Goal: Task Accomplishment & Management: Manage account settings

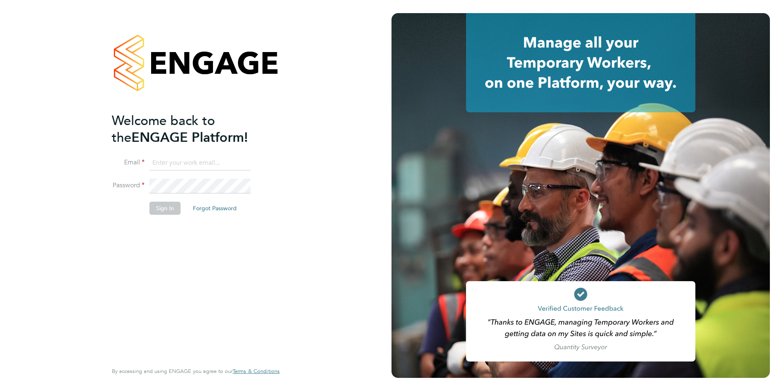
type input "barrie.wreford@portfoliopayroll.com"
click at [161, 209] on button "Sign In" at bounding box center [164, 207] width 31 height 13
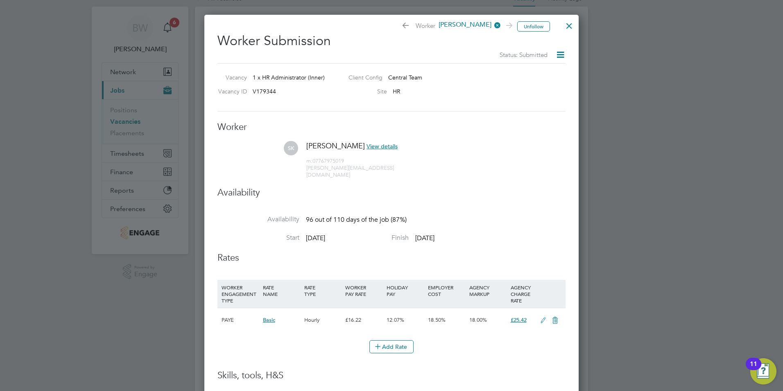
scroll to position [1, 0]
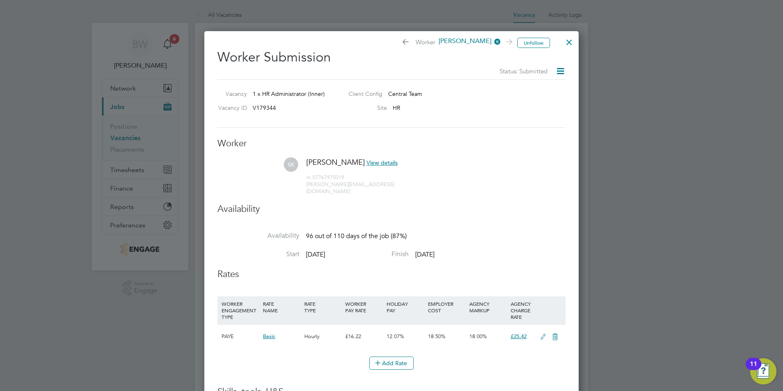
click at [559, 71] on icon at bounding box center [560, 71] width 10 height 10
click at [602, 85] on div at bounding box center [391, 195] width 783 height 391
click at [570, 40] on div at bounding box center [569, 40] width 15 height 15
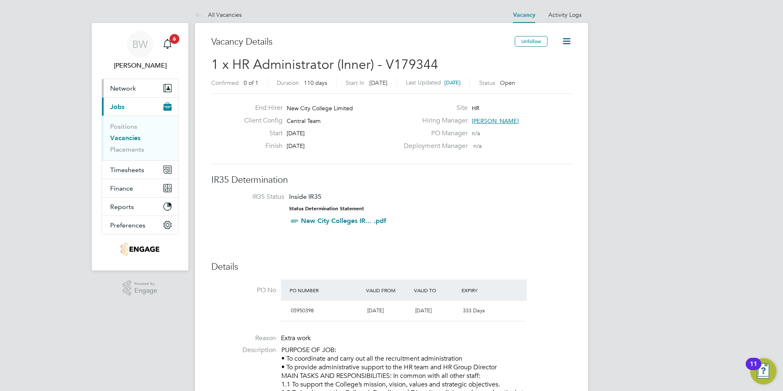
click at [128, 87] on span "Network" at bounding box center [123, 88] width 26 height 8
click at [125, 89] on span "Network" at bounding box center [123, 88] width 26 height 8
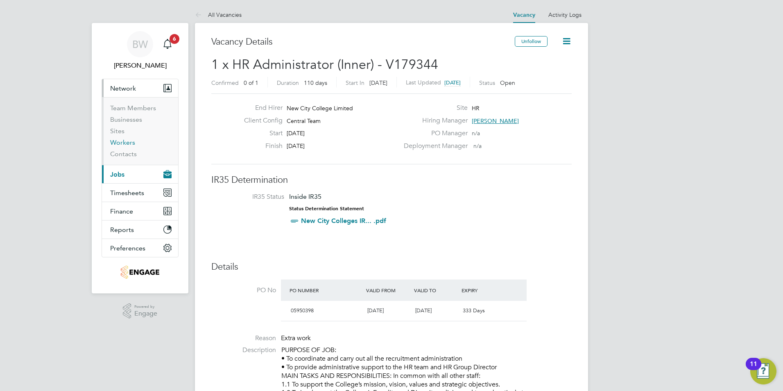
click at [127, 142] on link "Workers" at bounding box center [122, 142] width 25 height 8
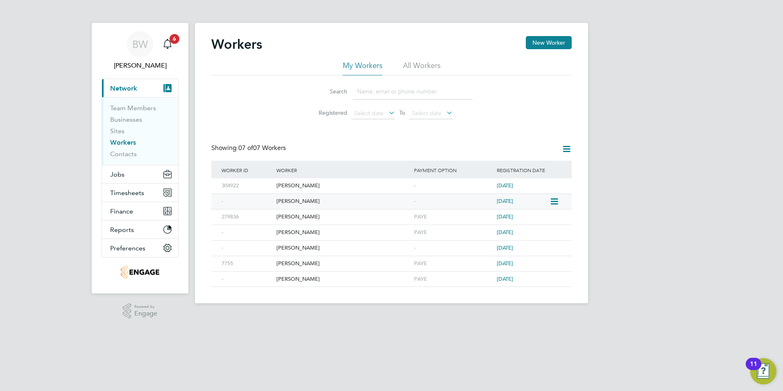
click at [289, 199] on div "Lee Chapman" at bounding box center [343, 201] width 138 height 15
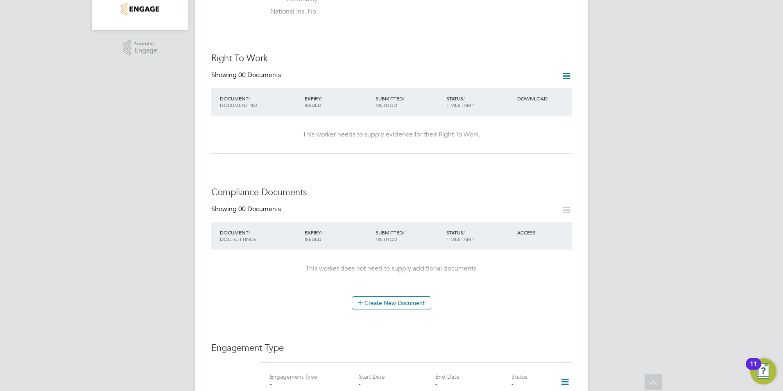
scroll to position [252, 0]
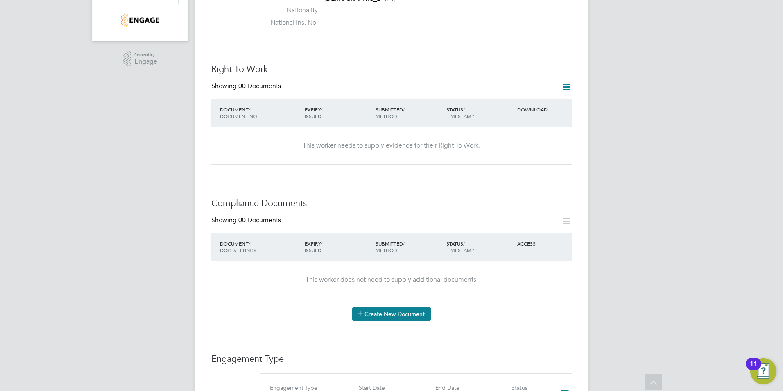
click at [389, 307] on button "Create New Document" at bounding box center [391, 313] width 79 height 13
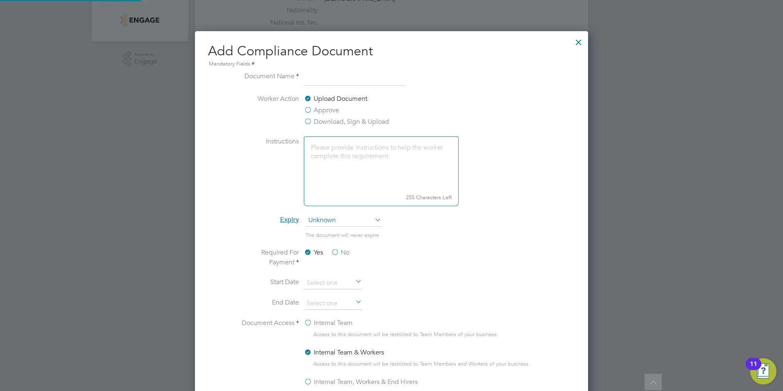
scroll to position [430, 393]
click at [578, 41] on div at bounding box center [578, 40] width 15 height 15
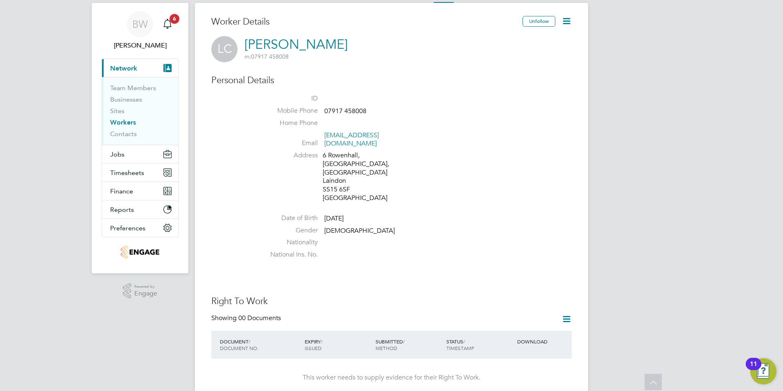
scroll to position [0, 0]
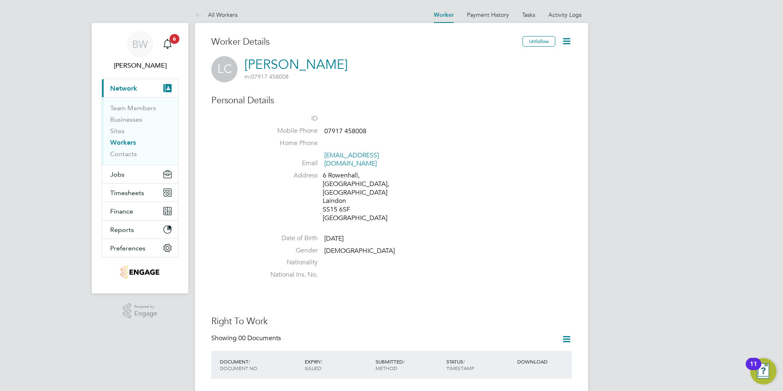
click at [124, 87] on span "Network" at bounding box center [123, 88] width 27 height 8
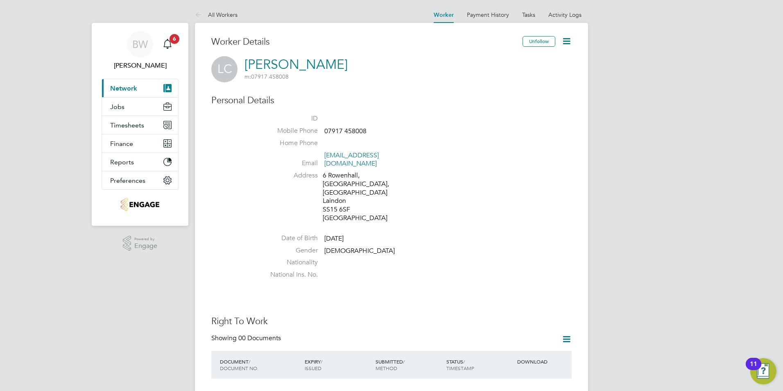
click at [133, 88] on span "Network" at bounding box center [123, 88] width 27 height 8
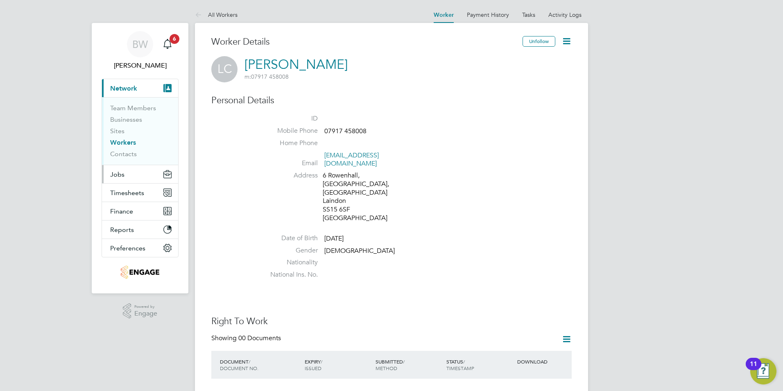
click at [123, 175] on span "Jobs" at bounding box center [117, 174] width 14 height 8
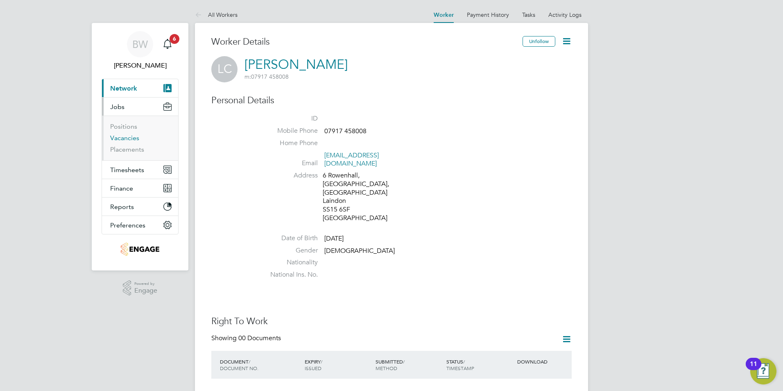
click at [129, 134] on link "Vacancies" at bounding box center [124, 138] width 29 height 8
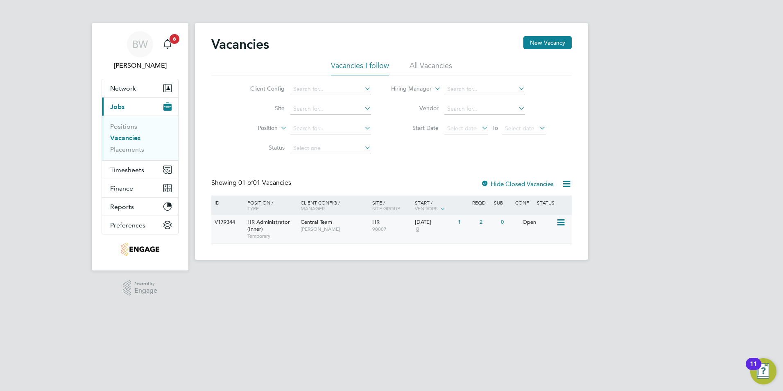
click at [266, 221] on span "HR Administrator (Inner)" at bounding box center [268, 225] width 43 height 14
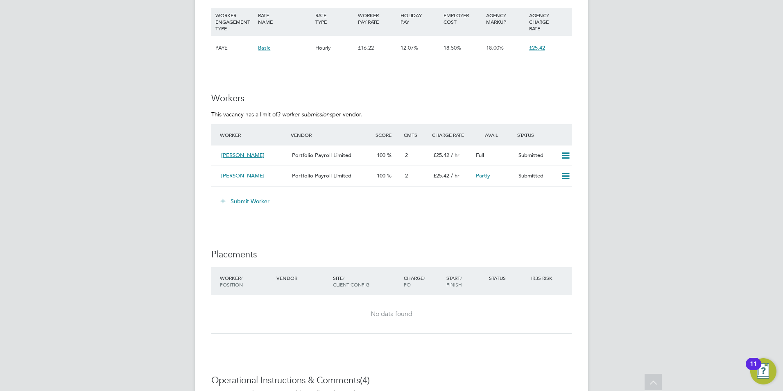
scroll to position [1163, 0]
click at [567, 155] on icon at bounding box center [565, 154] width 10 height 7
drag, startPoint x: 578, startPoint y: 134, endPoint x: 572, endPoint y: 163, distance: 29.6
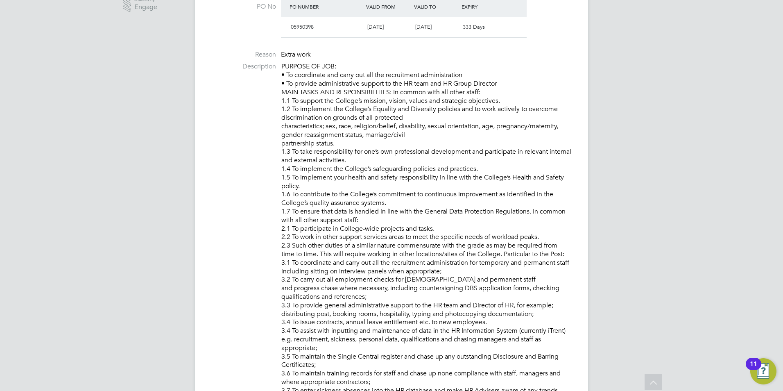
scroll to position [0, 0]
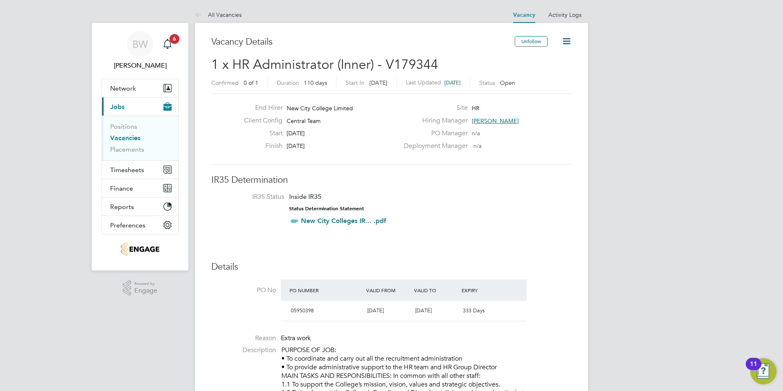
click at [564, 39] on icon at bounding box center [566, 41] width 10 height 10
click at [127, 81] on button "Network" at bounding box center [140, 88] width 76 height 18
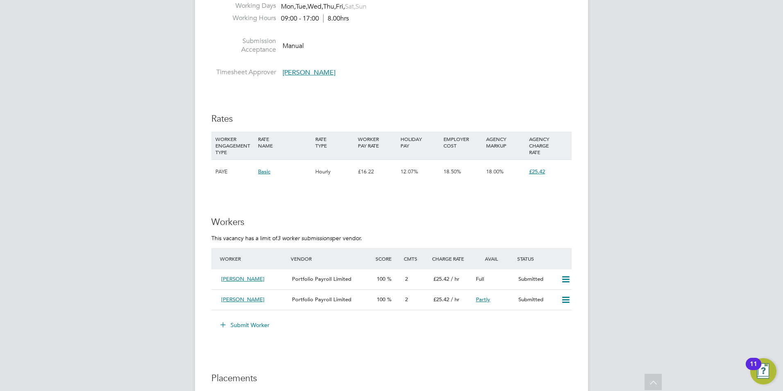
scroll to position [1024, 0]
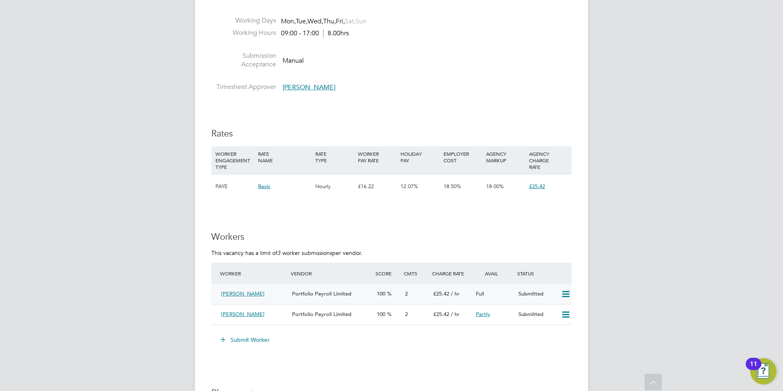
click at [242, 292] on span "[PERSON_NAME]" at bounding box center [242, 293] width 43 height 7
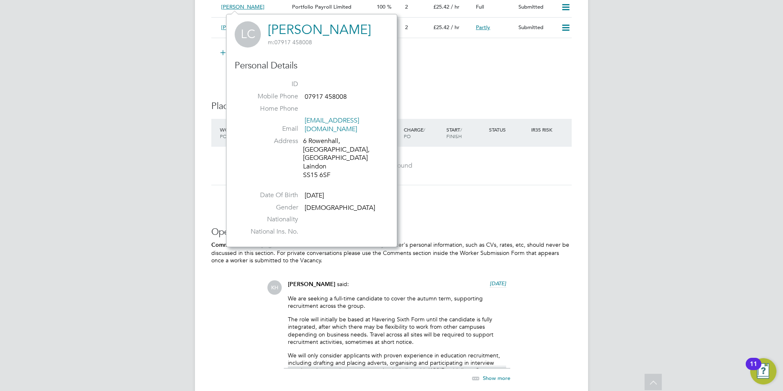
drag, startPoint x: 383, startPoint y: 253, endPoint x: 387, endPoint y: 242, distance: 11.0
click at [384, 250] on p "Comments on this page are visible to all Vendors in the Vacancy. Worker's perso…" at bounding box center [391, 252] width 360 height 23
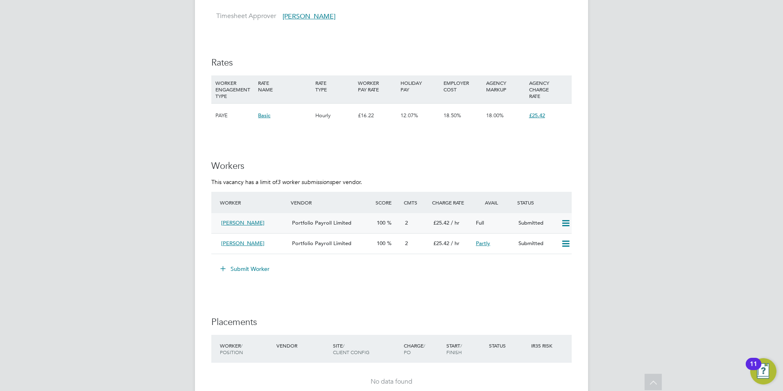
click at [566, 223] on icon at bounding box center [565, 223] width 10 height 7
click at [507, 267] on div "Submit Worker" at bounding box center [393, 268] width 357 height 13
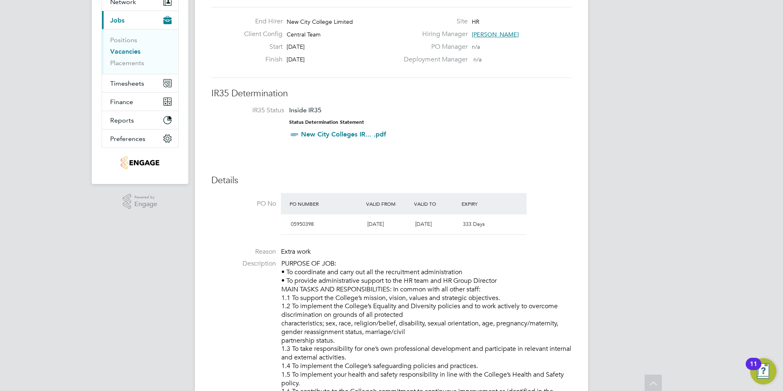
scroll to position [0, 0]
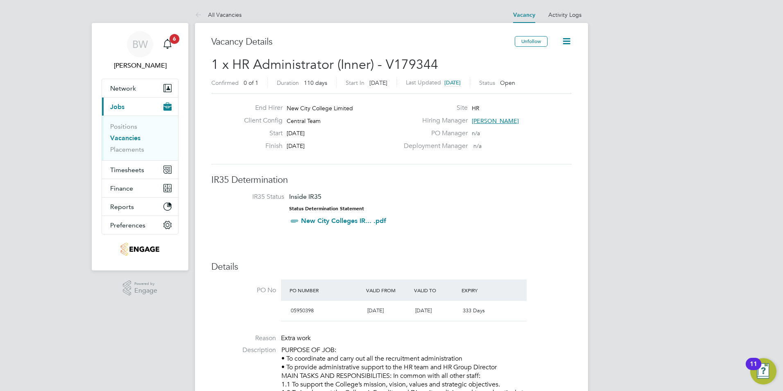
click at [566, 41] on icon at bounding box center [566, 41] width 10 height 10
click at [559, 72] on li "Update Status" at bounding box center [546, 71] width 47 height 11
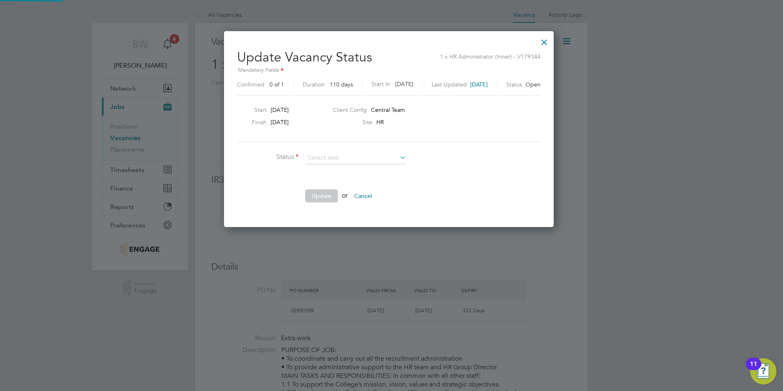
scroll to position [195, 335]
click at [548, 42] on div at bounding box center [544, 40] width 15 height 15
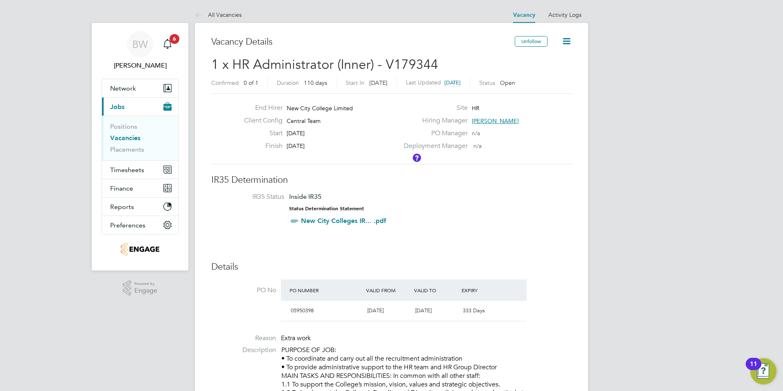
click at [559, 42] on div "Unfollow" at bounding box center [543, 45] width 57 height 19
click at [563, 40] on icon at bounding box center [566, 41] width 10 height 10
click at [546, 58] on li "Edit Vacancy" at bounding box center [546, 60] width 47 height 11
click at [504, 196] on li "IR35 Status Inside IR35 Status Determination Statement New City Colleges IR... …" at bounding box center [391, 210] width 344 height 36
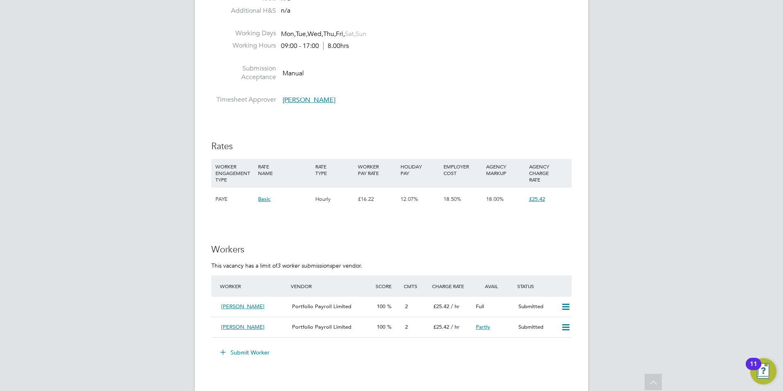
scroll to position [1013, 0]
click at [250, 302] on span "Lee Chapman" at bounding box center [242, 304] width 43 height 7
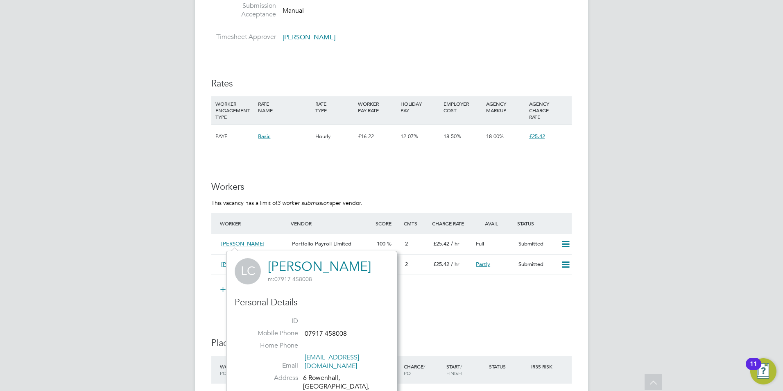
scroll to position [1176, 0]
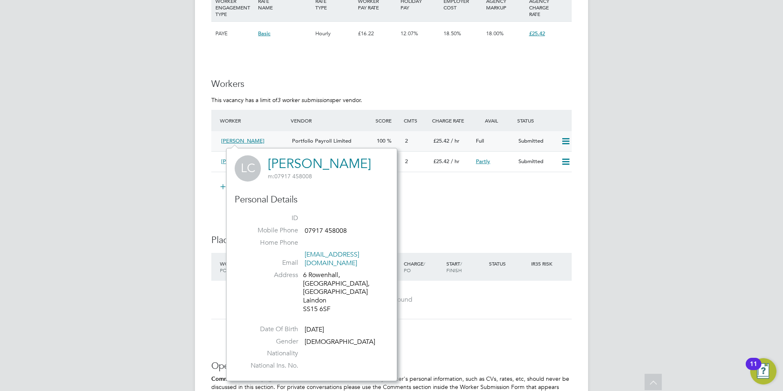
click at [237, 141] on span "Lee Chapman" at bounding box center [242, 140] width 43 height 7
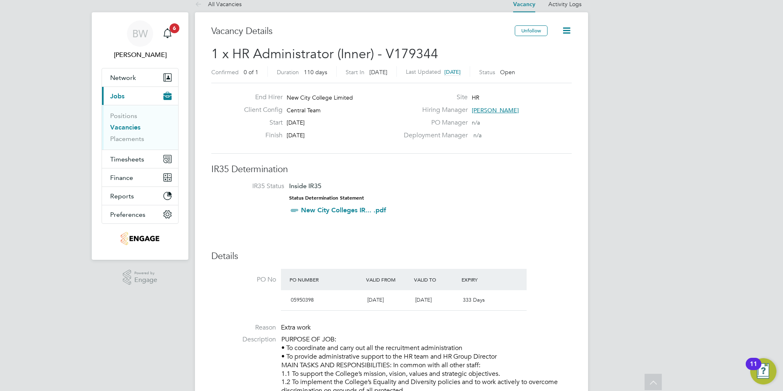
scroll to position [0, 0]
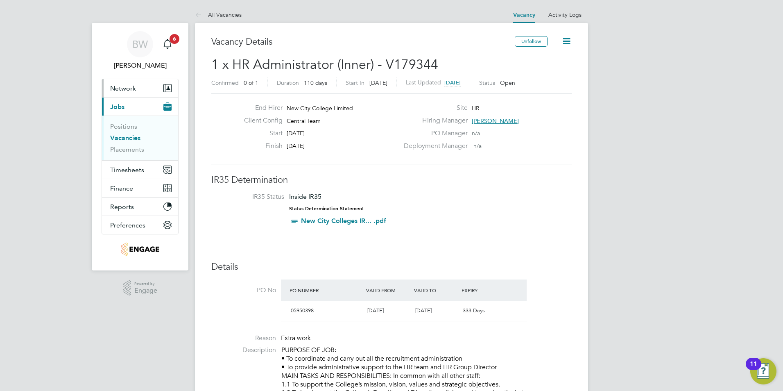
click at [119, 88] on span "Network" at bounding box center [123, 88] width 26 height 8
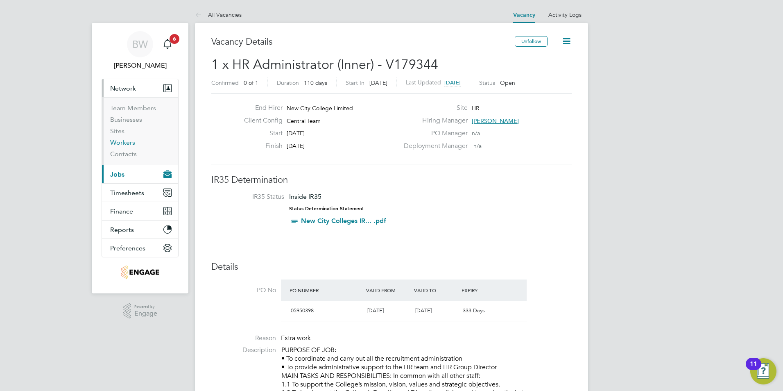
click at [128, 140] on link "Workers" at bounding box center [122, 142] width 25 height 8
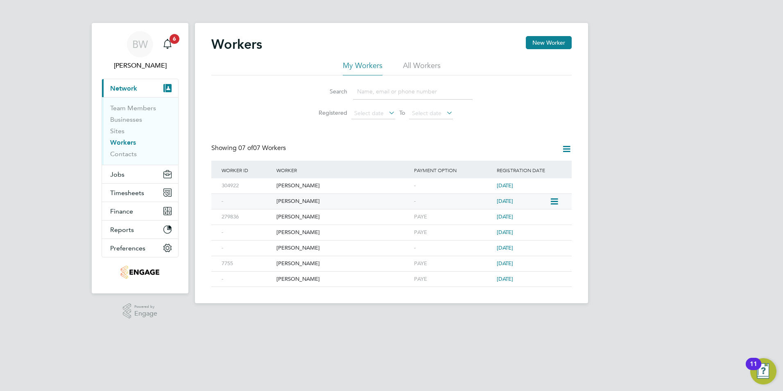
click at [291, 202] on div "Lee Chapman" at bounding box center [343, 201] width 138 height 15
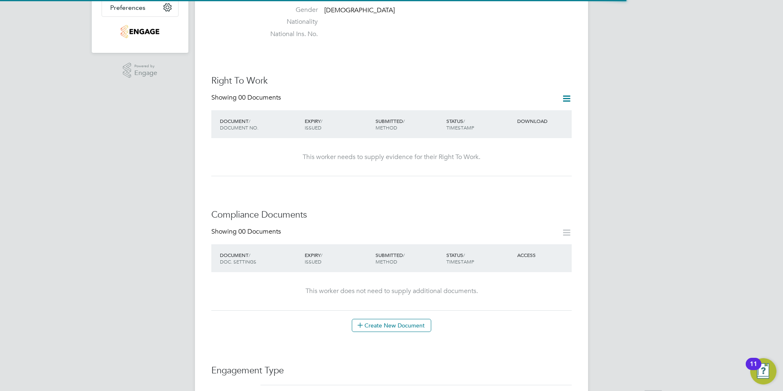
scroll to position [246, 0]
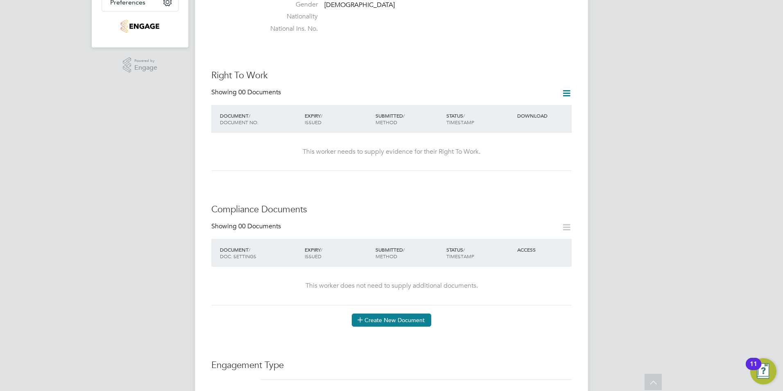
click at [352, 313] on button "Create New Document" at bounding box center [391, 319] width 79 height 13
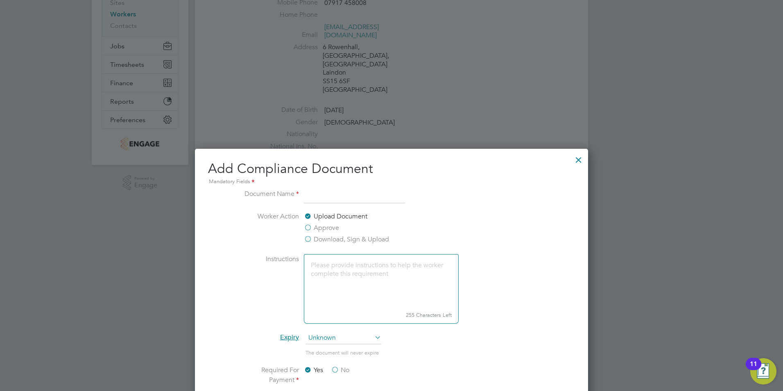
scroll to position [123, 0]
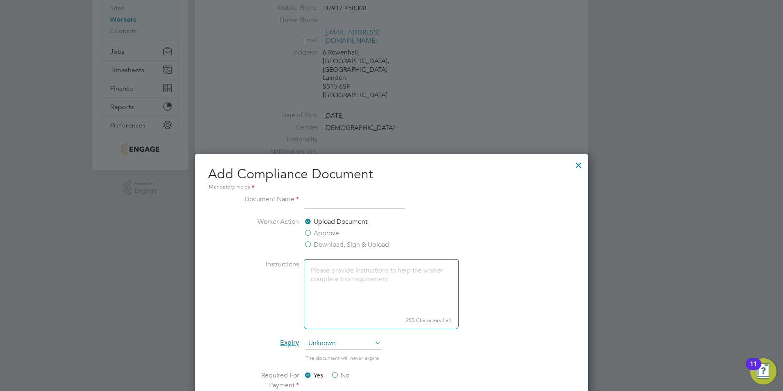
click at [307, 221] on label "Upload Document" at bounding box center [335, 222] width 63 height 10
click at [0, 0] on input "Upload Document" at bounding box center [0, 0] width 0 height 0
click at [328, 221] on label "Upload Document" at bounding box center [335, 222] width 63 height 10
click at [0, 0] on input "Upload Document" at bounding box center [0, 0] width 0 height 0
click at [328, 221] on label "Upload Document" at bounding box center [335, 222] width 63 height 10
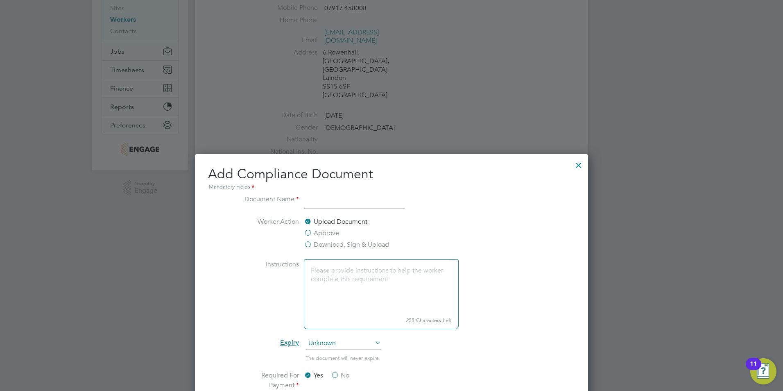
click at [0, 0] on input "Upload Document" at bounding box center [0, 0] width 0 height 0
click at [332, 197] on input at bounding box center [354, 201] width 101 height 15
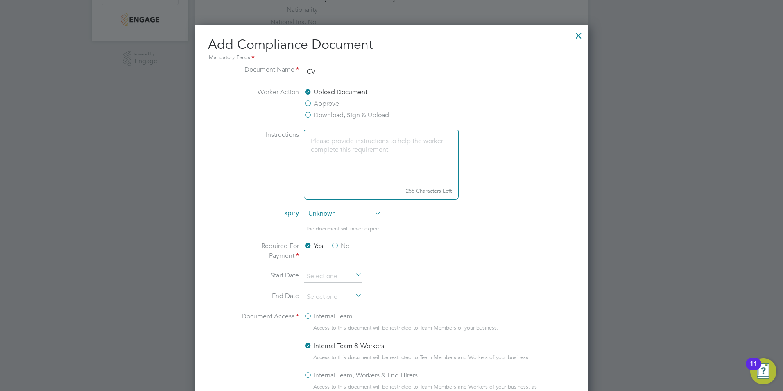
scroll to position [164, 0]
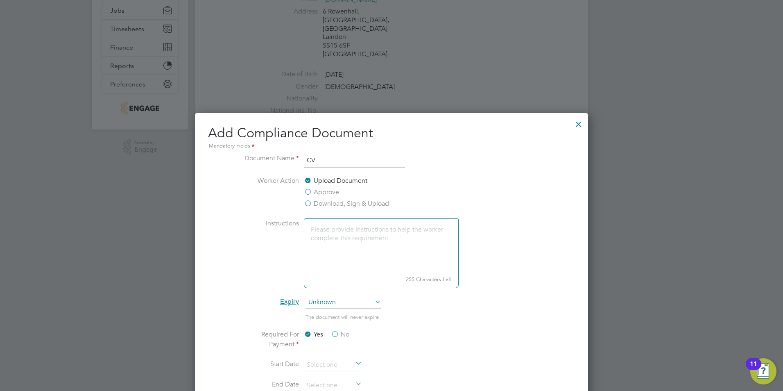
type input "CV"
click at [305, 202] on label "Download, Sign & Upload" at bounding box center [346, 204] width 85 height 10
click at [0, 0] on input "Download, Sign & Upload" at bounding box center [0, 0] width 0 height 0
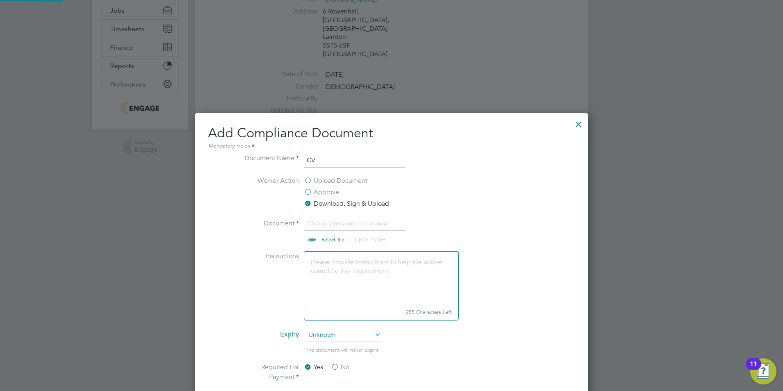
scroll to position [12, 102]
click at [317, 227] on input "file" at bounding box center [340, 230] width 129 height 25
click at [316, 237] on input "file" at bounding box center [340, 230] width 129 height 25
type input "C:\fakepath\Lee Chapman_.docx"
click at [321, 264] on textarea at bounding box center [381, 278] width 155 height 54
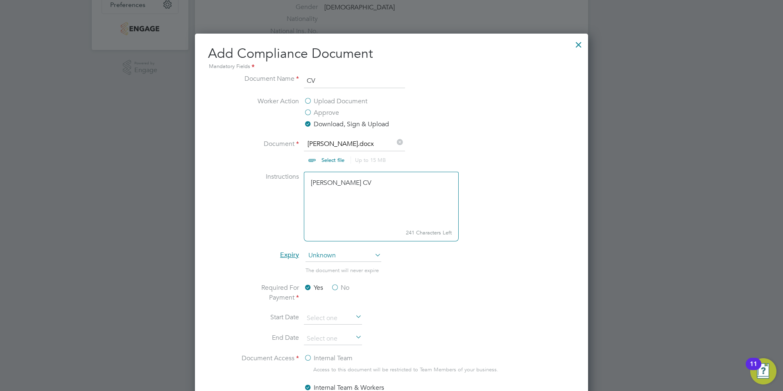
scroll to position [246, 0]
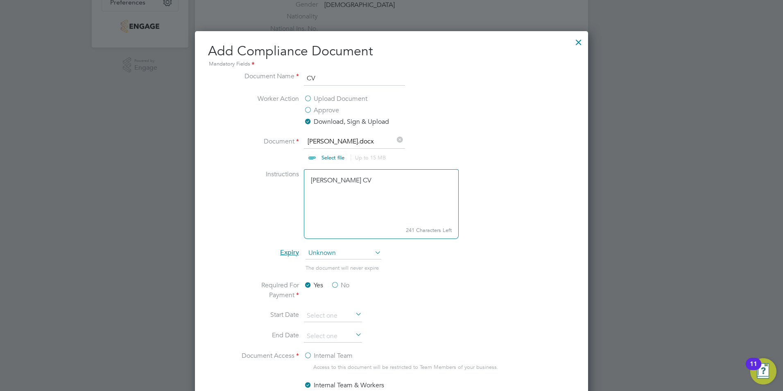
type textarea "Lee Chapman CV"
click at [373, 256] on icon at bounding box center [373, 251] width 0 height 11
click at [373, 251] on icon at bounding box center [373, 251] width 0 height 11
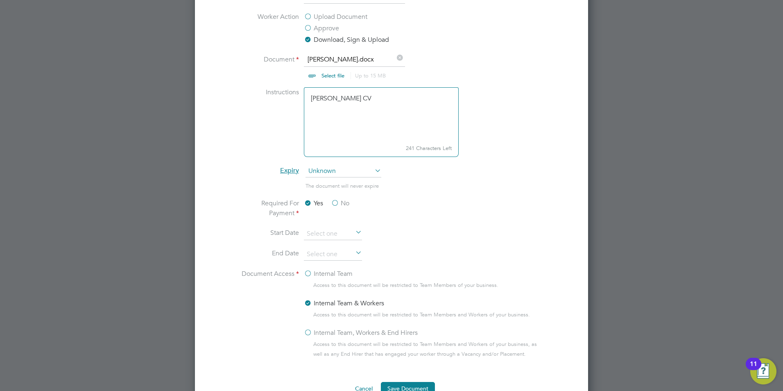
drag, startPoint x: 335, startPoint y: 202, endPoint x: 361, endPoint y: 206, distance: 25.7
click at [336, 202] on label "No" at bounding box center [340, 203] width 18 height 10
click at [0, 0] on input "No" at bounding box center [0, 0] width 0 height 0
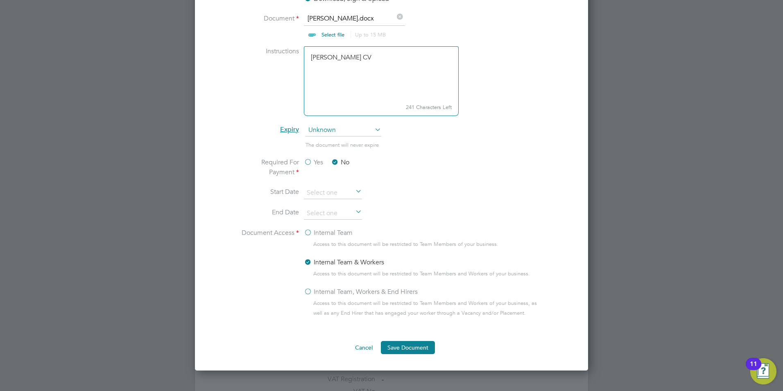
scroll to position [409, 0]
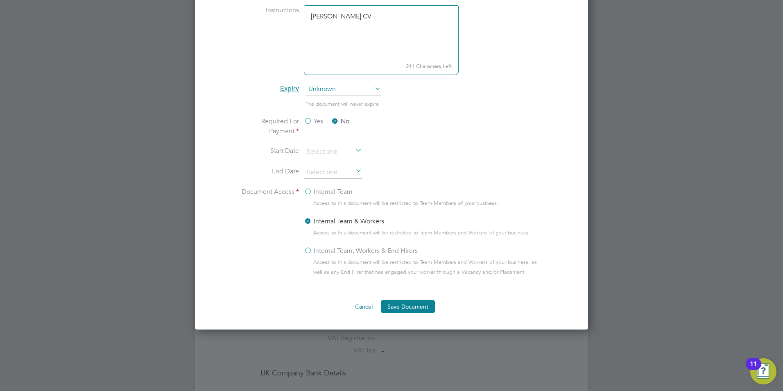
click at [310, 189] on label "Internal Team" at bounding box center [328, 192] width 49 height 10
click at [0, 0] on input "Internal Team" at bounding box center [0, 0] width 0 height 0
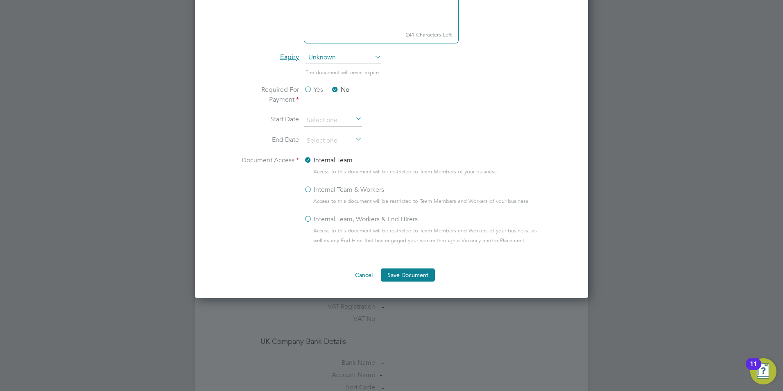
scroll to position [491, 0]
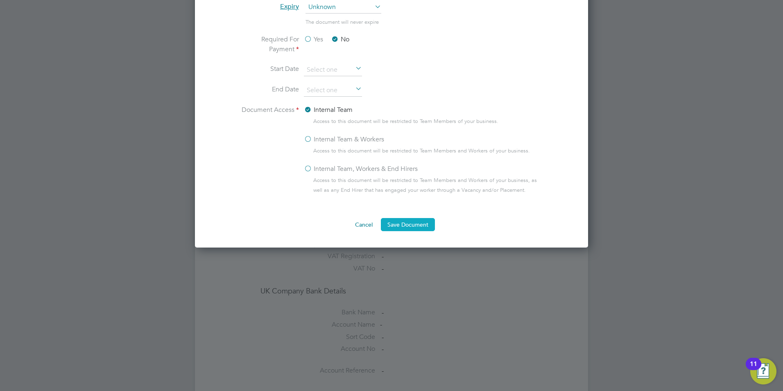
click at [414, 223] on button "Save Document" at bounding box center [408, 224] width 54 height 13
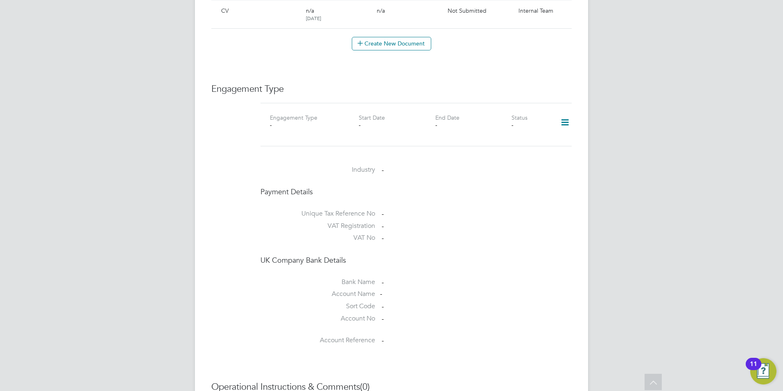
scroll to position [618, 0]
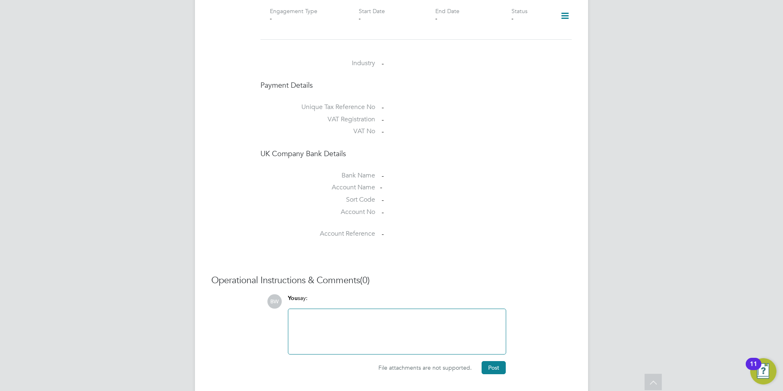
click at [350, 314] on div at bounding box center [397, 331] width 208 height 35
click at [494, 361] on button "Post" at bounding box center [493, 367] width 24 height 13
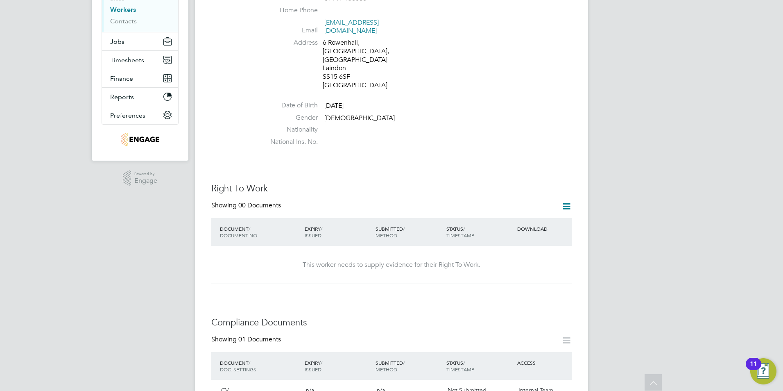
scroll to position [0, 0]
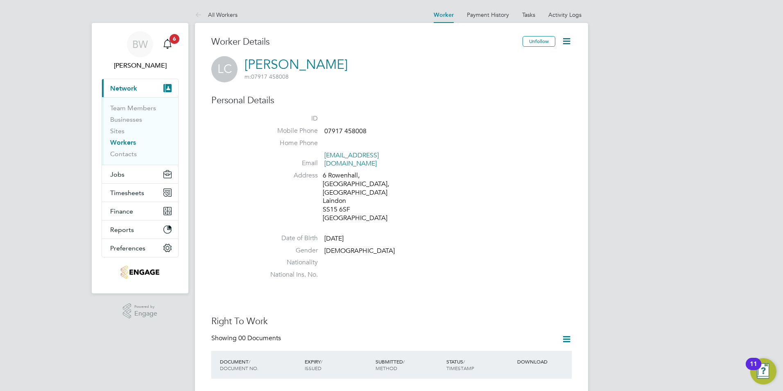
click at [124, 143] on link "Workers" at bounding box center [123, 142] width 26 height 8
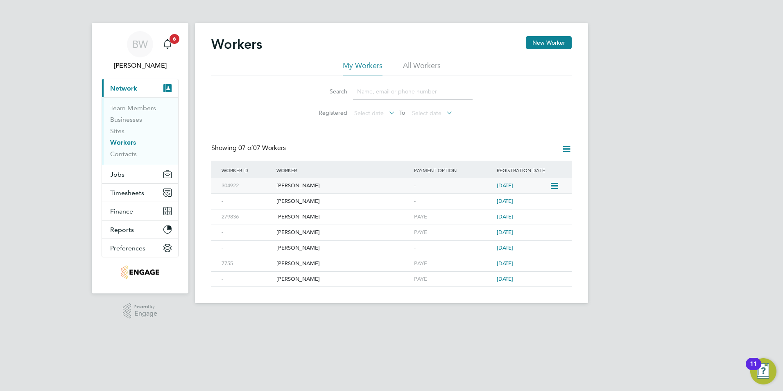
click at [323, 186] on div "[PERSON_NAME]" at bounding box center [343, 185] width 138 height 15
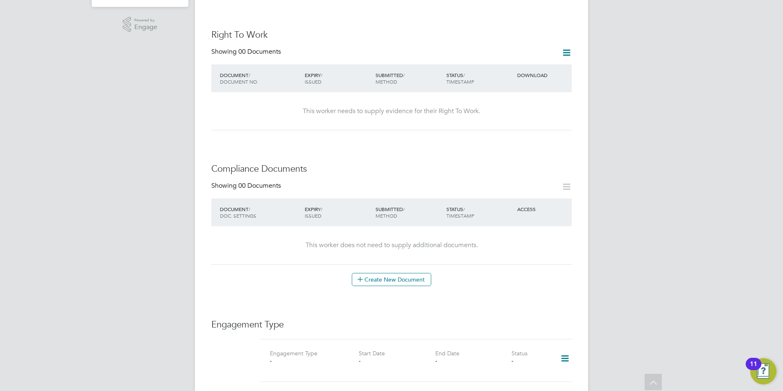
scroll to position [287, 0]
click at [405, 272] on button "Create New Document" at bounding box center [391, 278] width 79 height 13
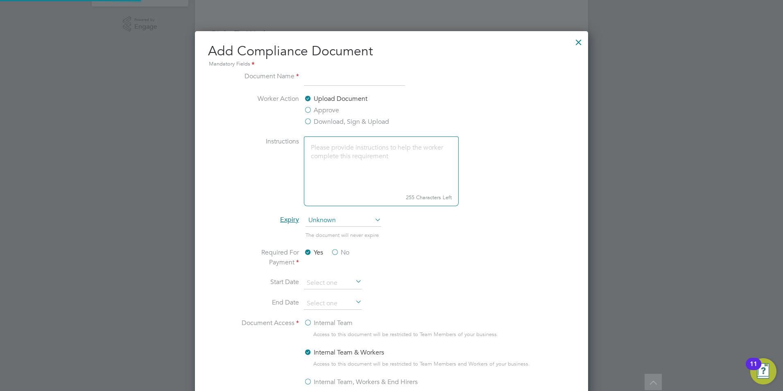
scroll to position [430, 393]
type input "CV"
drag, startPoint x: 512, startPoint y: 99, endPoint x: 506, endPoint y: 108, distance: 11.5
click at [512, 99] on li "Worker Action Upload Document Approve Download, Sign & Upload" at bounding box center [391, 115] width 308 height 43
click at [326, 156] on textarea at bounding box center [381, 163] width 155 height 54
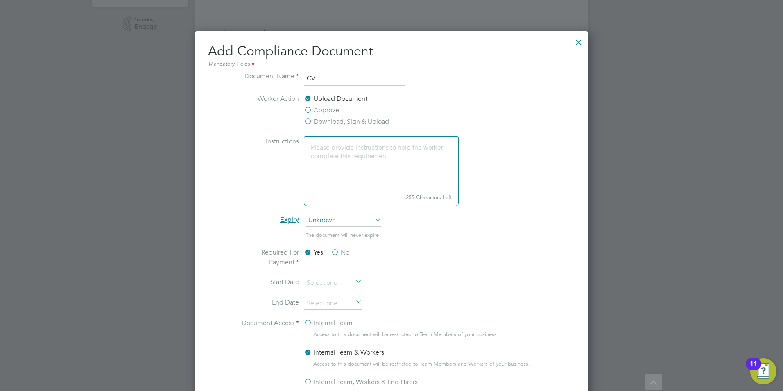
click at [308, 120] on label "Download, Sign & Upload" at bounding box center [346, 122] width 85 height 10
click at [0, 0] on input "Download, Sign & Upload" at bounding box center [0, 0] width 0 height 0
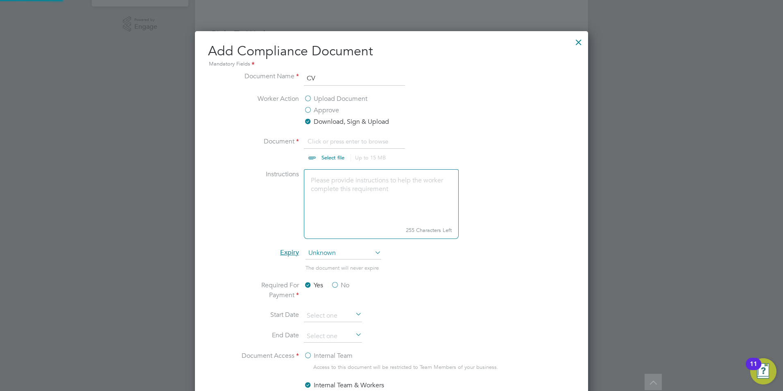
scroll to position [12, 102]
click at [322, 156] on input "file" at bounding box center [340, 148] width 129 height 25
click at [325, 155] on input "file" at bounding box center [340, 148] width 129 height 25
type input "C:\fakepath\[PERSON_NAME] CV.docx"
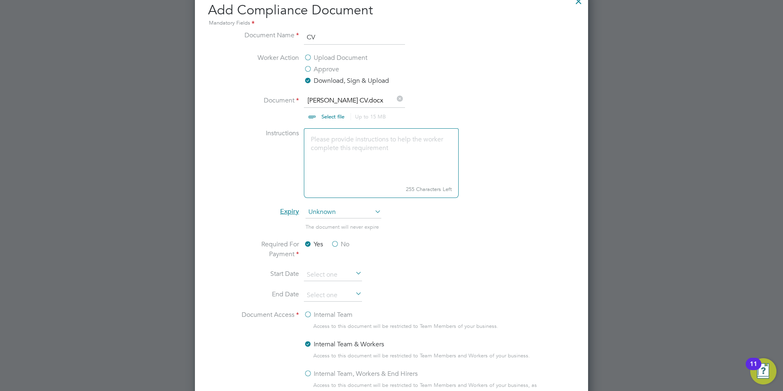
scroll to position [368, 0]
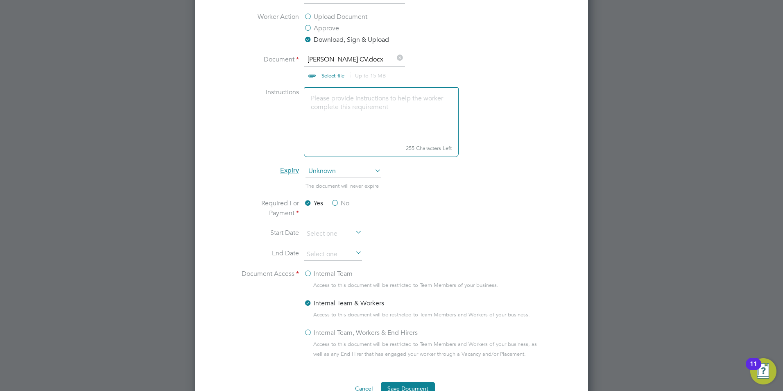
click at [335, 201] on label "No" at bounding box center [340, 203] width 18 height 10
click at [0, 0] on input "No" at bounding box center [0, 0] width 0 height 0
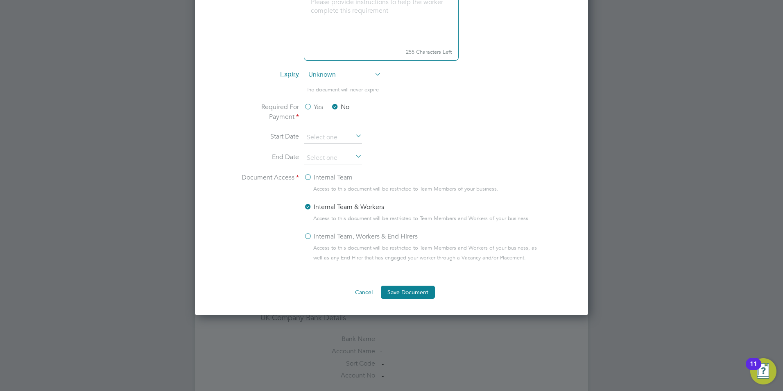
scroll to position [491, 0]
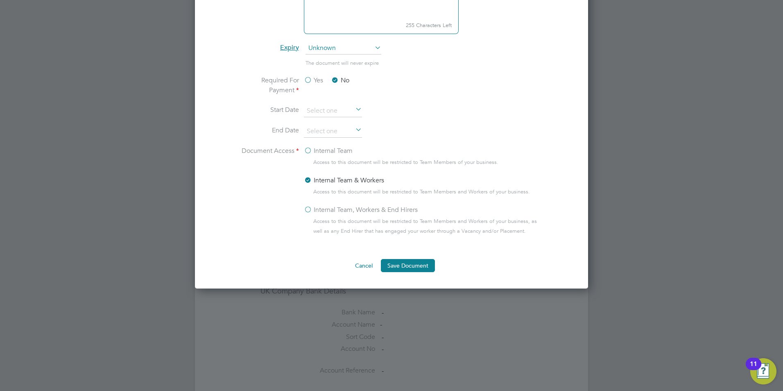
click at [317, 154] on label "Internal Team" at bounding box center [328, 151] width 49 height 10
click at [0, 0] on input "Internal Team" at bounding box center [0, 0] width 0 height 0
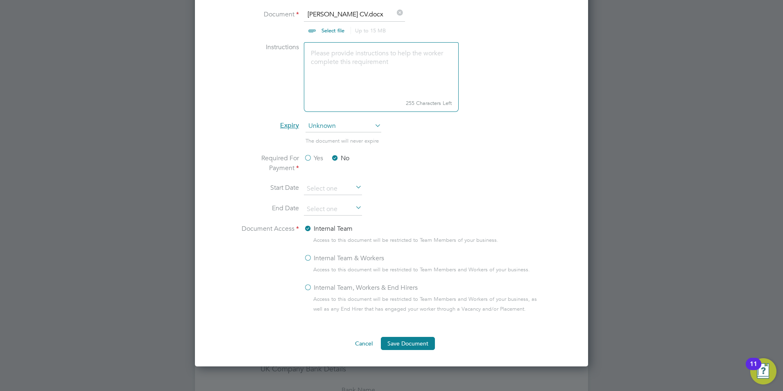
scroll to position [328, 0]
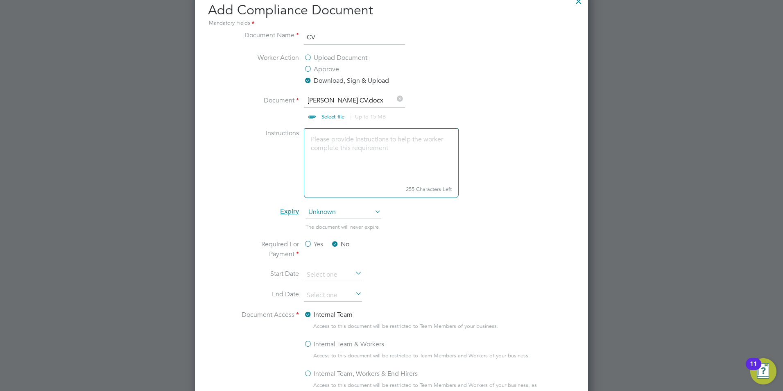
click at [337, 153] on textarea at bounding box center [381, 155] width 155 height 54
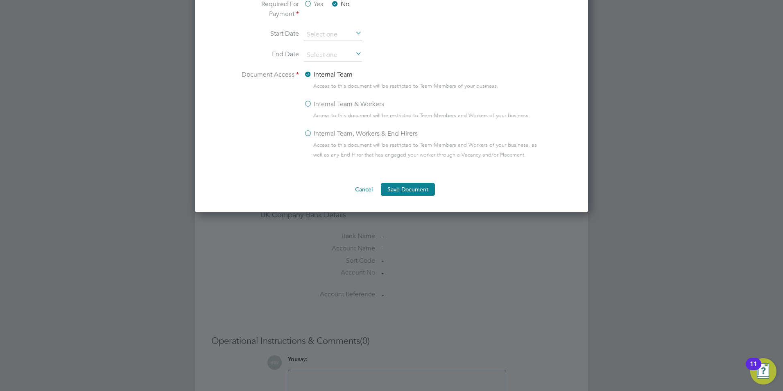
scroll to position [573, 0]
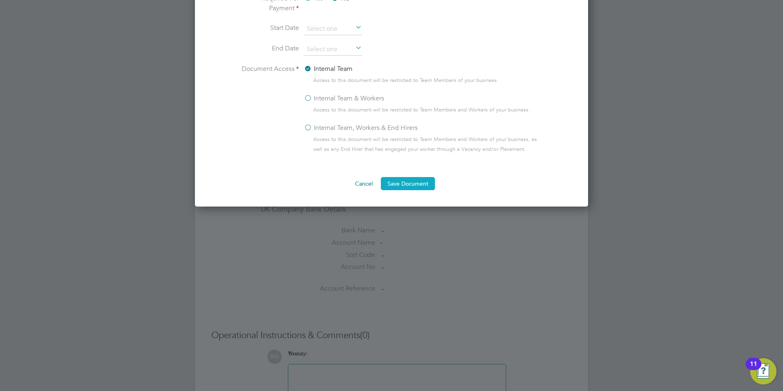
type textarea "CV Added"
click at [418, 185] on button "Save Document" at bounding box center [408, 183] width 54 height 13
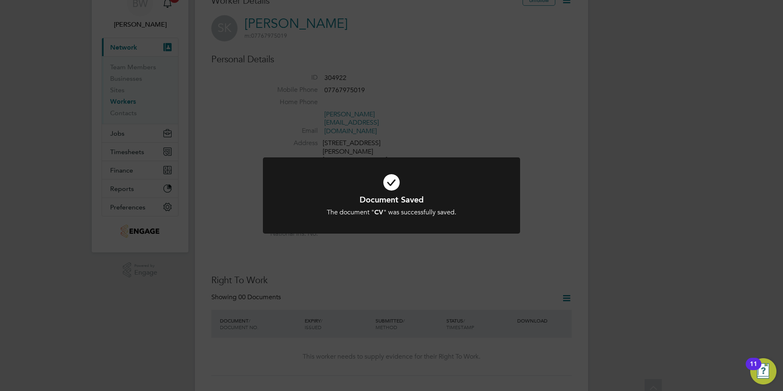
scroll to position [0, 0]
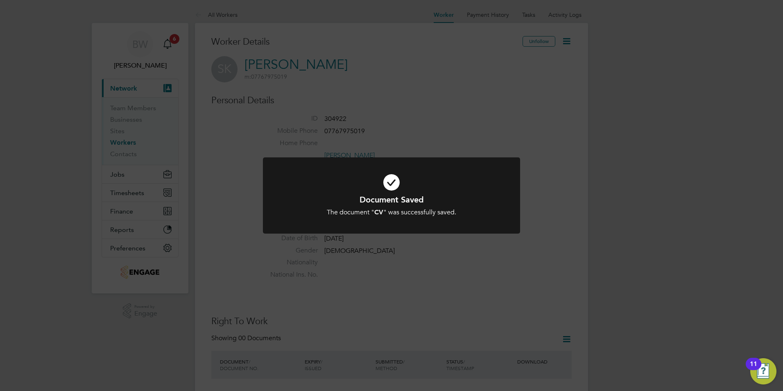
drag, startPoint x: 509, startPoint y: 215, endPoint x: 515, endPoint y: 215, distance: 6.6
click at [510, 215] on div at bounding box center [391, 195] width 257 height 77
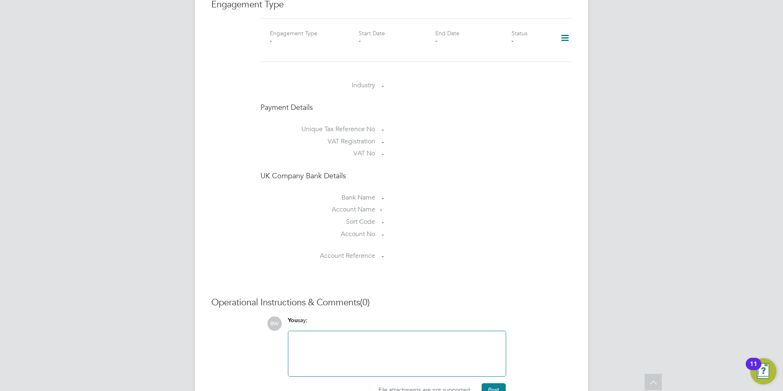
scroll to position [618, 0]
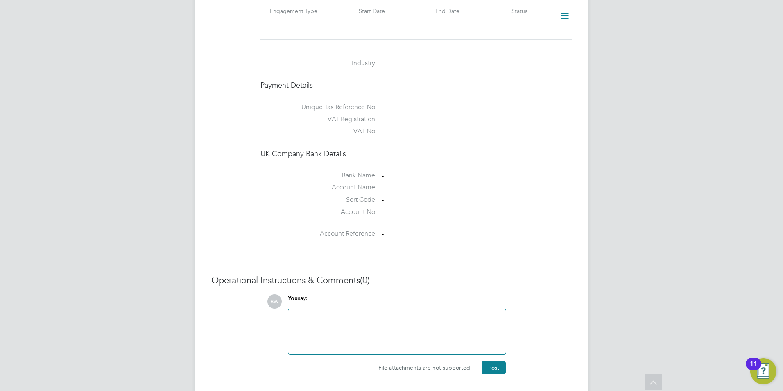
click at [381, 314] on div at bounding box center [397, 331] width 208 height 35
drag, startPoint x: 355, startPoint y: 294, endPoint x: 405, endPoint y: 313, distance: 53.7
click at [357, 314] on div "CV Saved under complicnce section" at bounding box center [397, 331] width 208 height 35
click at [300, 314] on div "CV Saved under compliance section" at bounding box center [397, 331] width 208 height 35
click at [498, 361] on button "Post" at bounding box center [493, 367] width 24 height 13
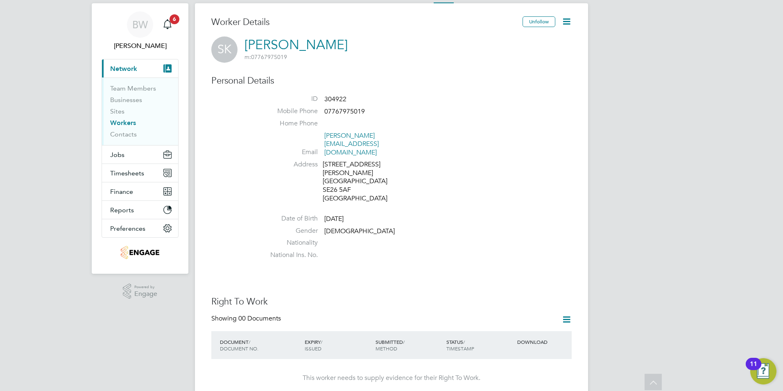
scroll to position [0, 0]
